Goal: Information Seeking & Learning: Learn about a topic

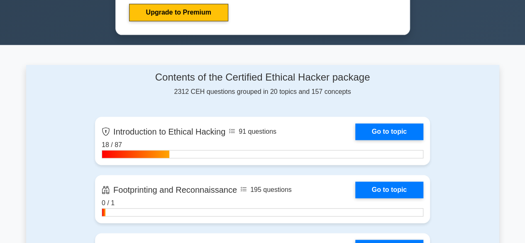
scroll to position [483, 0]
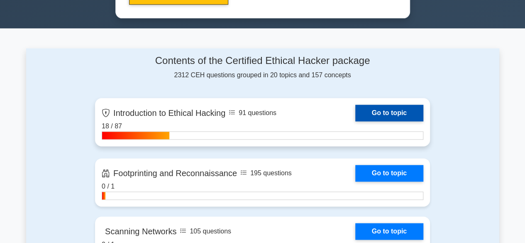
click at [382, 110] on link "Go to topic" at bounding box center [389, 113] width 68 height 17
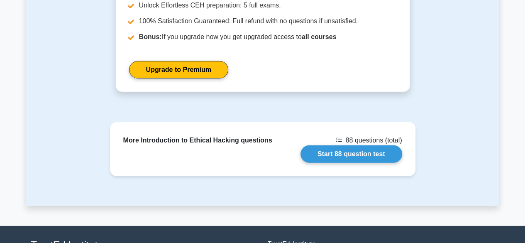
scroll to position [1116, 0]
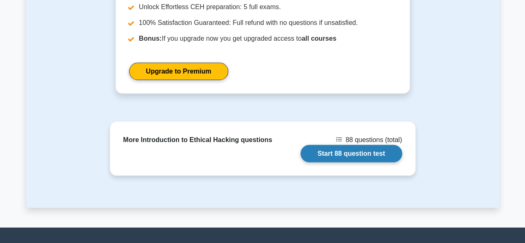
click at [351, 145] on link "Start 88 question test" at bounding box center [351, 153] width 102 height 17
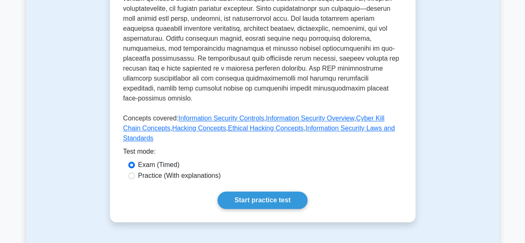
scroll to position [336, 0]
